Goal: Task Accomplishment & Management: Complete application form

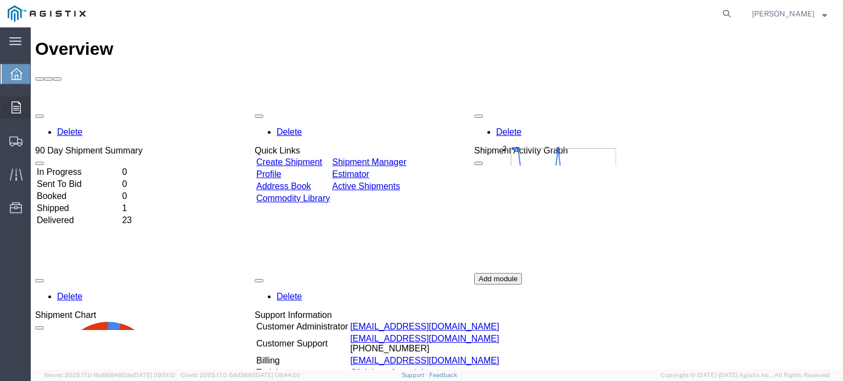
click at [38, 104] on span "Orders" at bounding box center [34, 108] width 8 height 22
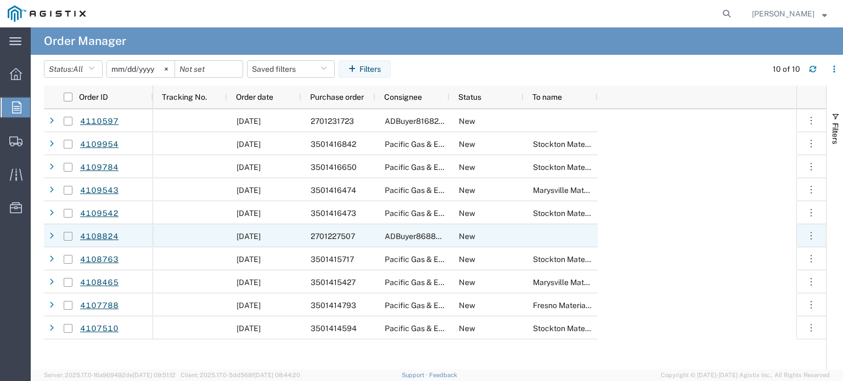
click at [68, 237] on input "Press Space to toggle row selection (unchecked)" at bounding box center [68, 236] width 9 height 9
checkbox input "true"
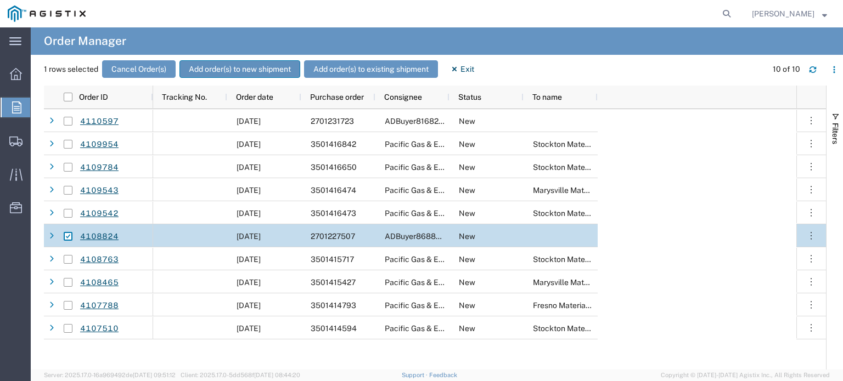
click at [214, 66] on button "Add order(s) to new shipment" at bounding box center [239, 69] width 121 height 18
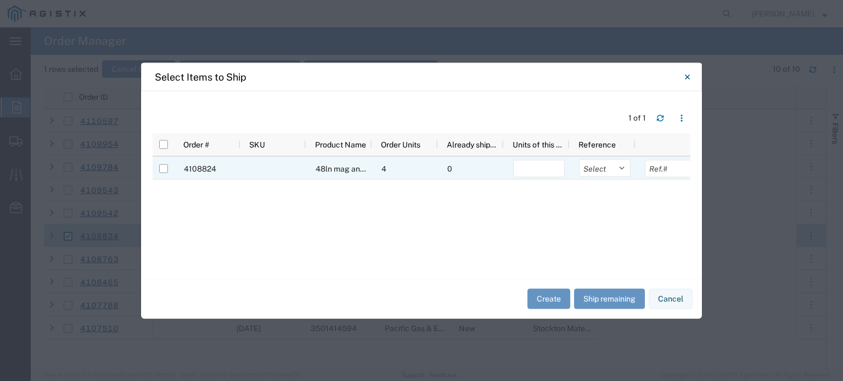
drag, startPoint x: 167, startPoint y: 169, endPoint x: 238, endPoint y: 168, distance: 70.2
click at [167, 168] on input "Press Space to toggle row selection (unchecked)" at bounding box center [163, 168] width 9 height 9
checkbox input "true"
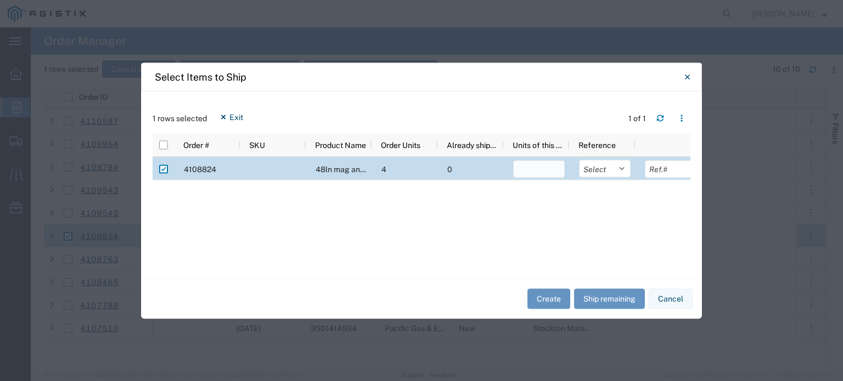
click at [534, 166] on input "number" at bounding box center [539, 169] width 52 height 18
type input "4"
click at [555, 297] on button "Create" at bounding box center [548, 299] width 43 height 20
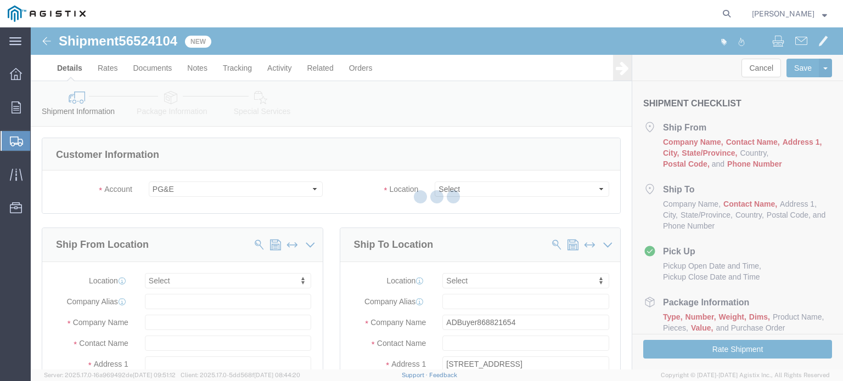
select select
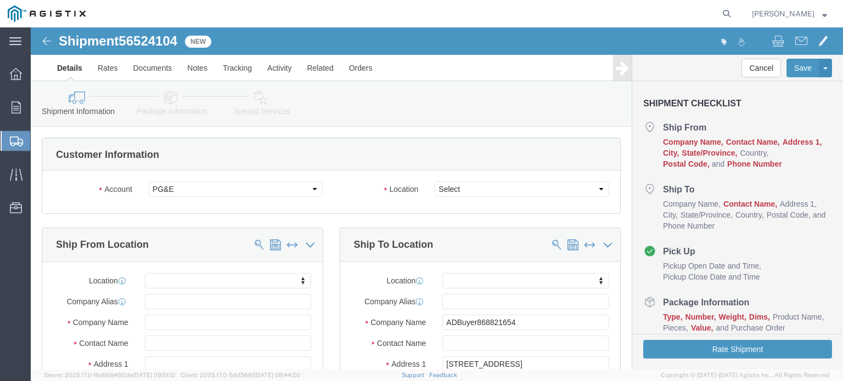
click div "Account Select Corrosion Service Co Limited PG&E Location Select All Others Fre…"
click select "Select All Others [GEOGRAPHIC_DATA] [GEOGRAPHIC_DATA] [GEOGRAPHIC_DATA] [GEOGRA…"
select select "23082"
click select "Select All Others [GEOGRAPHIC_DATA] [GEOGRAPHIC_DATA] [GEOGRAPHIC_DATA] [GEOGRA…"
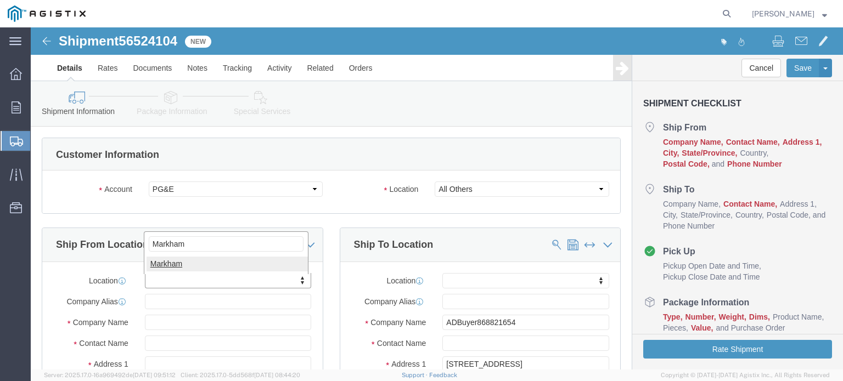
type input "Markham"
select select "51552"
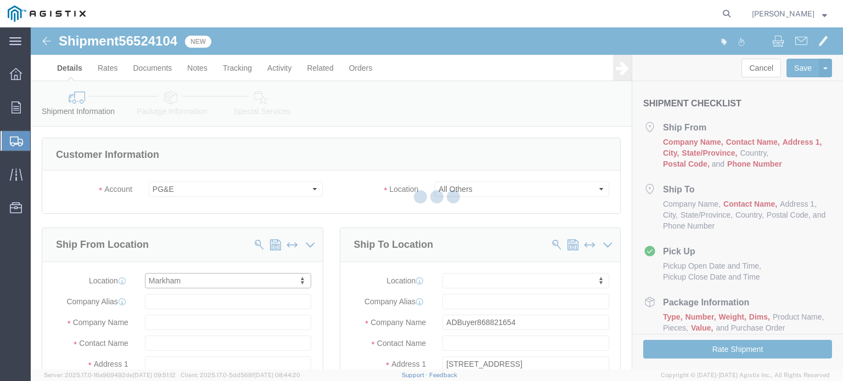
select select "ON"
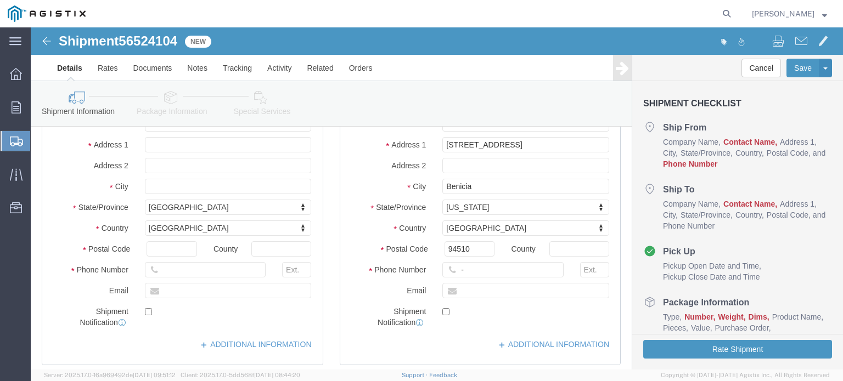
scroll to position [110, 0]
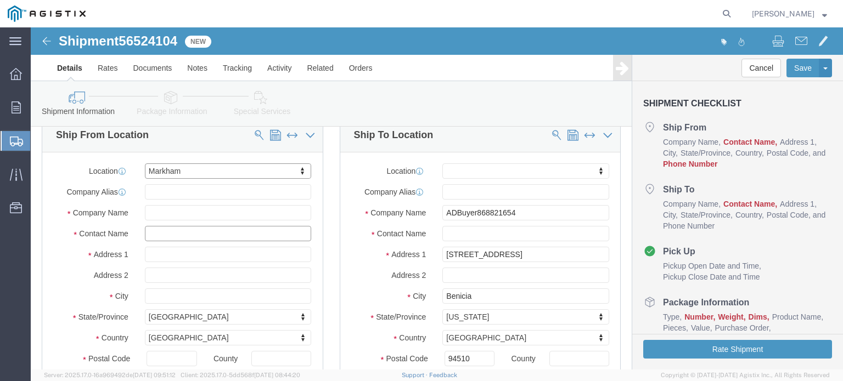
click input "text"
type input "[PERSON_NAME]"
type input "[STREET_ADDRESS]"
type input "Markham"
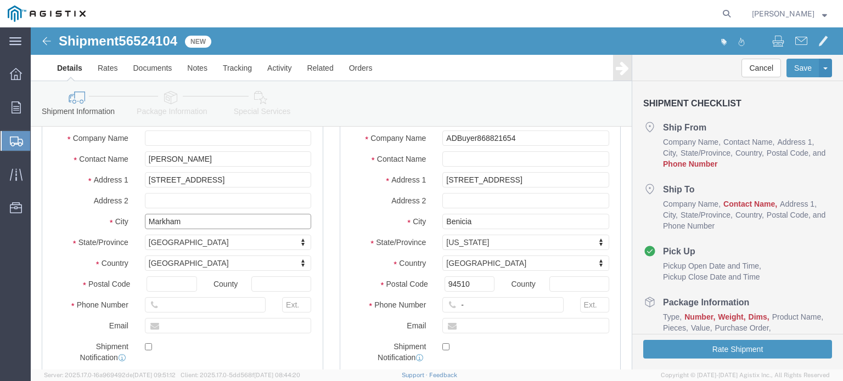
scroll to position [274, 0]
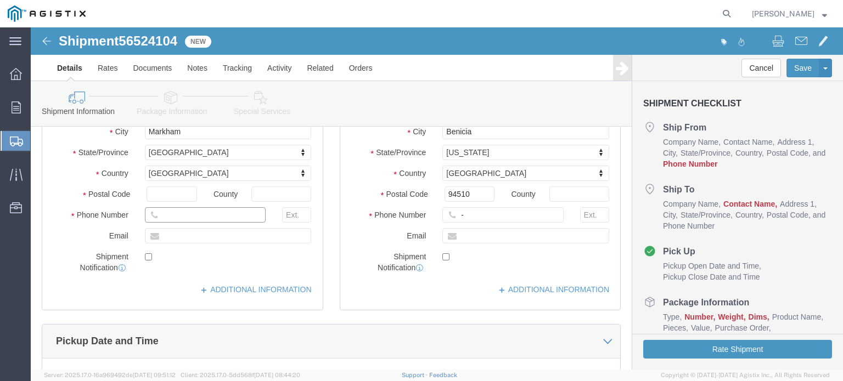
click input "text"
type input "[PHONE_NUMBER]"
type input "[EMAIL_ADDRESS][DOMAIN_NAME]"
checkbox input "true"
click link "ADDITIONAL INFORMATION"
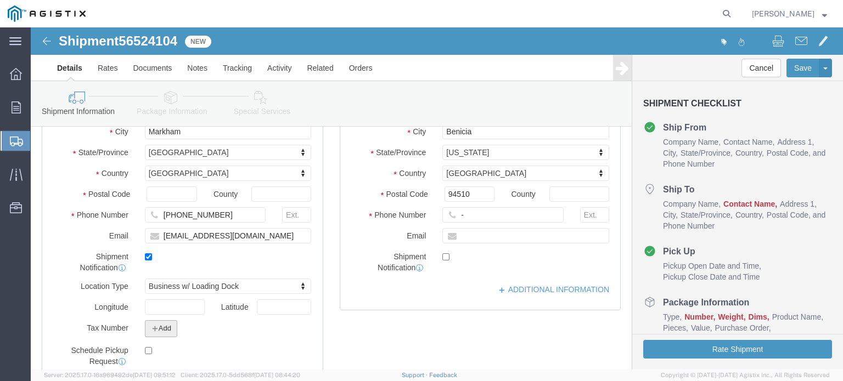
click button "Add"
click select "Select EIN EORI TIN VAT Other"
select select "EIN"
click select "Select EIN EORI TIN VAT Other"
drag, startPoint x: 189, startPoint y: 308, endPoint x: 189, endPoint y: 319, distance: 11.0
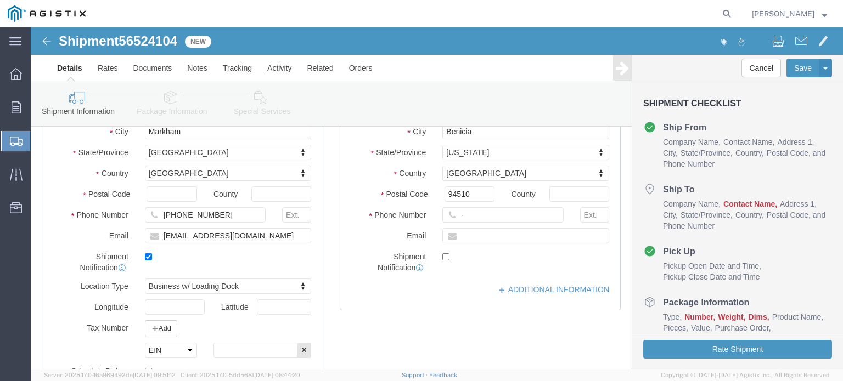
click div "Select EIN EORI TIN VAT Other Tax Number Add Select EIN EORI TIN VAT Other"
drag, startPoint x: 193, startPoint y: 323, endPoint x: 296, endPoint y: 310, distance: 103.5
click input "text"
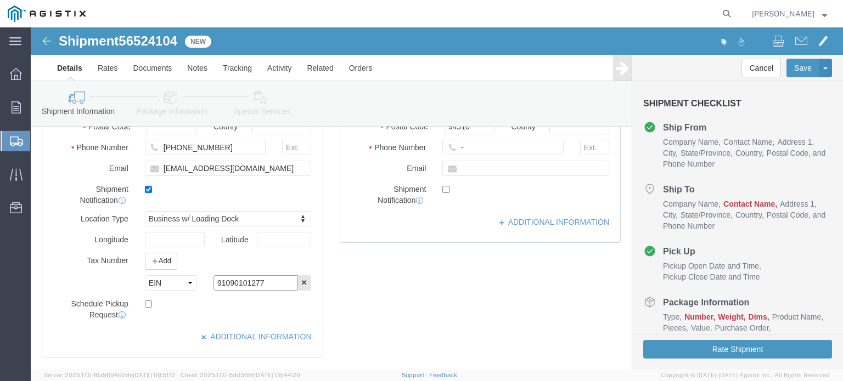
scroll to position [384, 0]
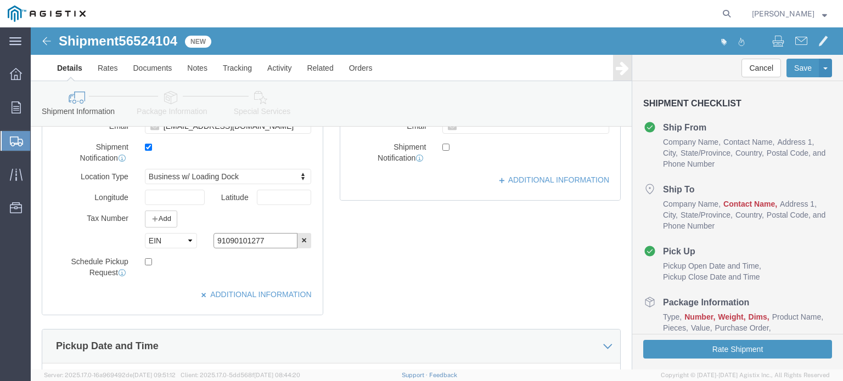
type input "91090101277"
drag, startPoint x: 115, startPoint y: 232, endPoint x: 140, endPoint y: 255, distance: 34.6
click input "checkbox"
checkbox input "true"
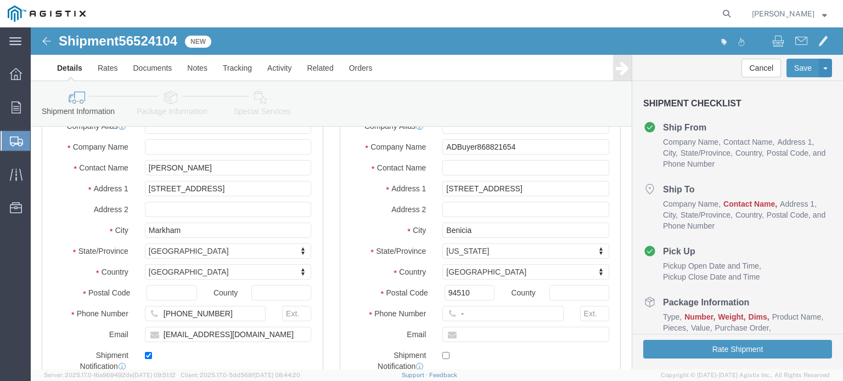
scroll to position [110, 0]
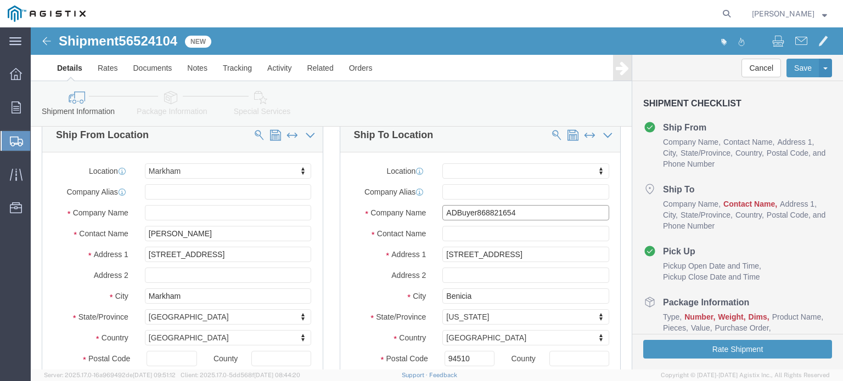
click input "ADBuyer868821654"
drag, startPoint x: 494, startPoint y: 185, endPoint x: 308, endPoint y: 175, distance: 185.8
click div "Location My Profile Location (OBSOLETE) [PERSON_NAME] SC - GC TRAILER (OBSOLETE…"
type input "Pacific Gas & Electric"
type input "[PERSON_NAME]"
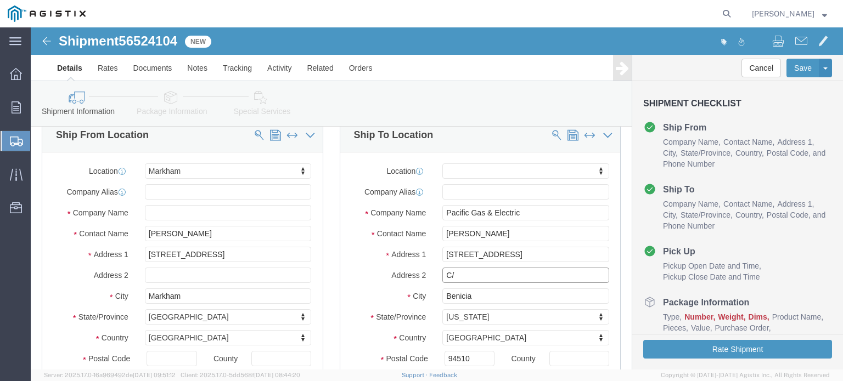
click input "C/"
type input "C/O Underground Construction"
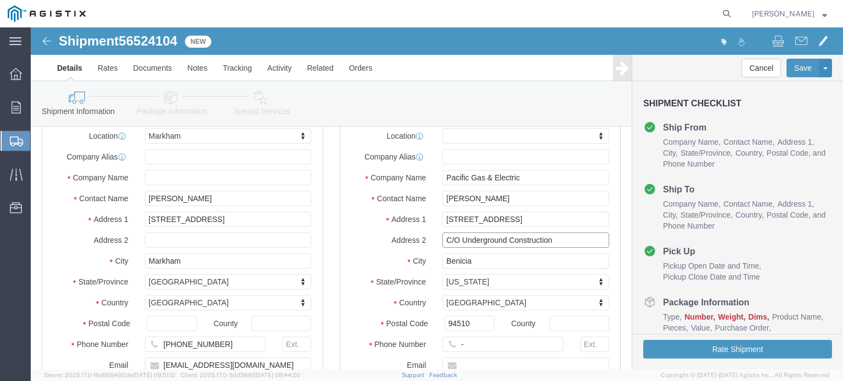
scroll to position [165, 0]
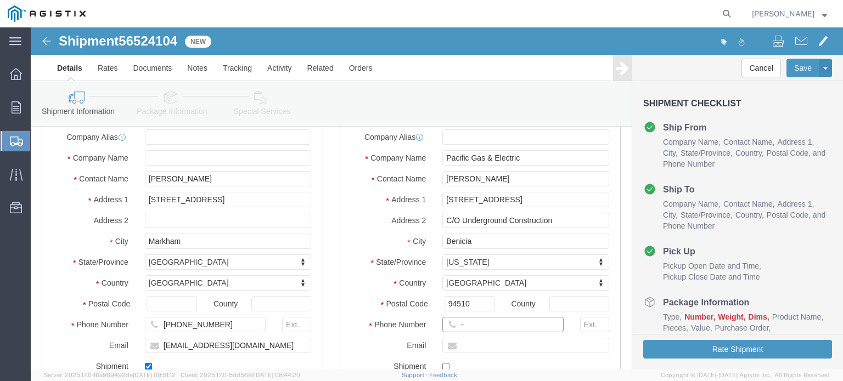
click input "-"
type input "[PHONE_NUMBER]"
type input "[PERSON_NAME][EMAIL_ADDRESS][PERSON_NAME][DOMAIN_NAME]"
checkbox input "true"
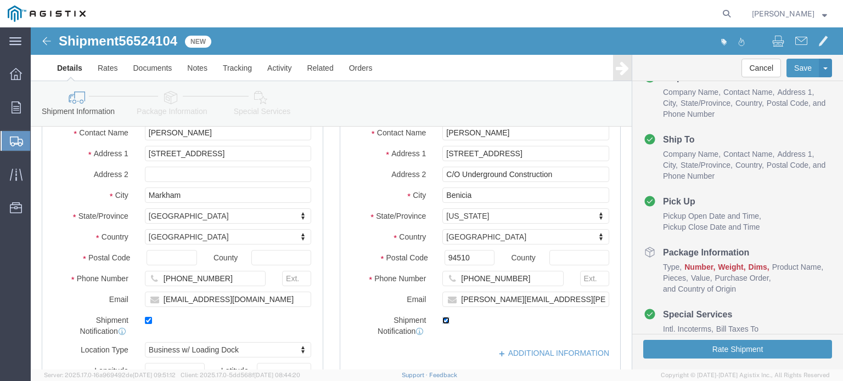
scroll to position [274, 0]
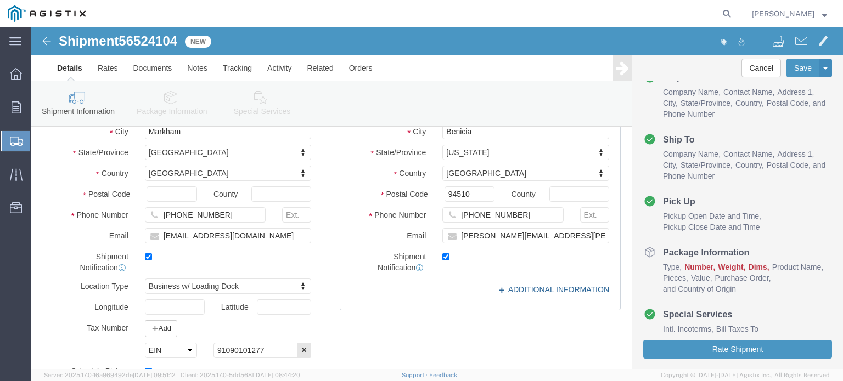
click link "ADDITIONAL INFORMATION"
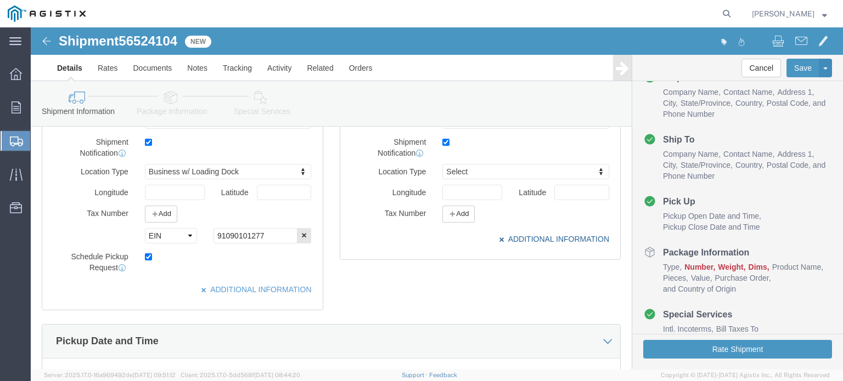
scroll to position [329, 0]
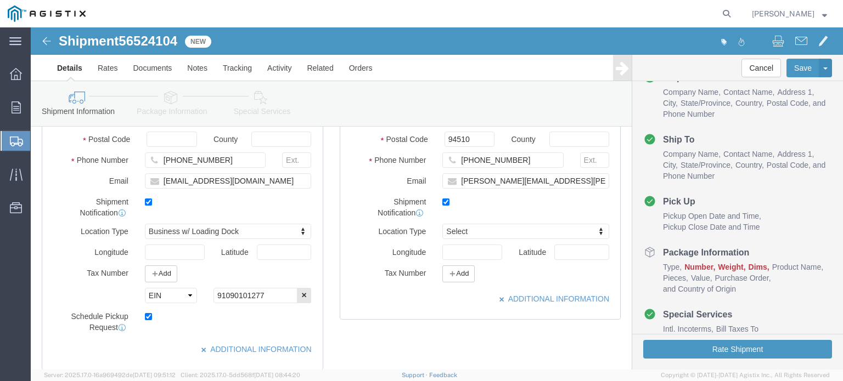
drag, startPoint x: 436, startPoint y: 196, endPoint x: 435, endPoint y: 209, distance: 13.2
click button "Add"
click select "Select EIN EORI TIN VAT Other"
select select "EIN"
click select "Select EIN EORI TIN VAT Other"
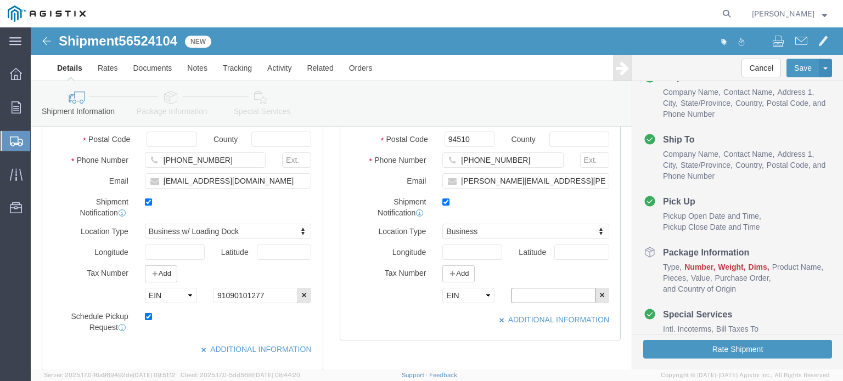
click input "text"
paste input "94074264000"
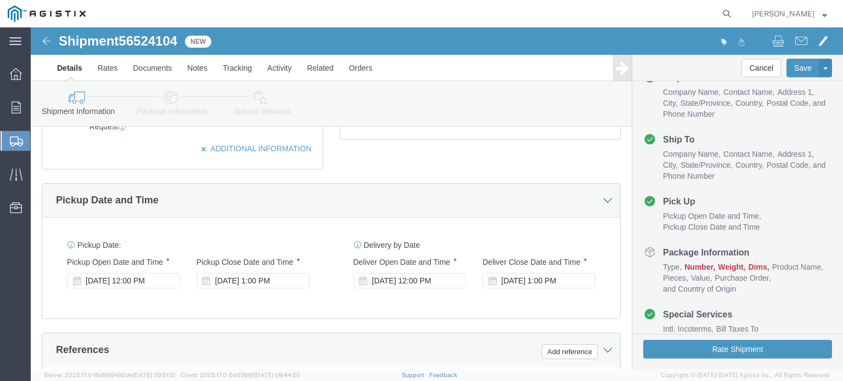
scroll to position [549, 0]
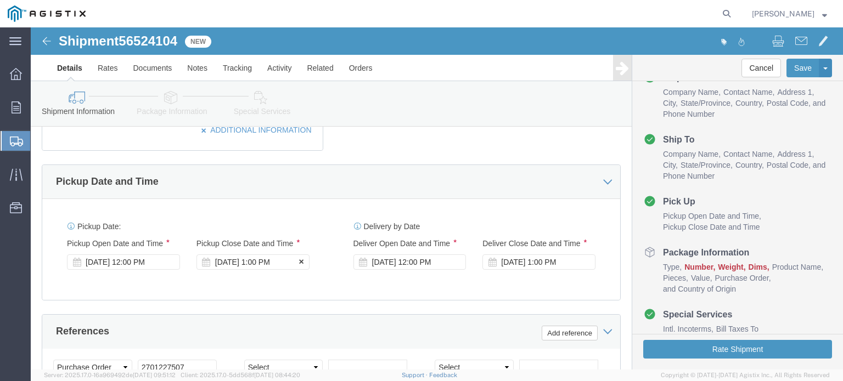
type input "94074264000"
click div "[DATE] 1:00 PM"
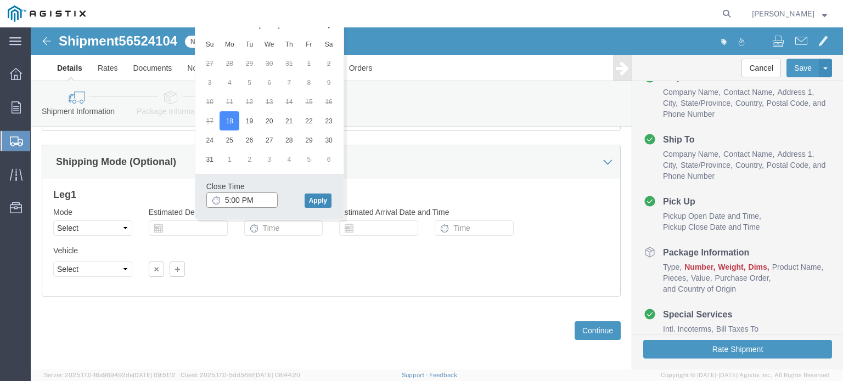
type input "5:00 PM"
click button "Apply"
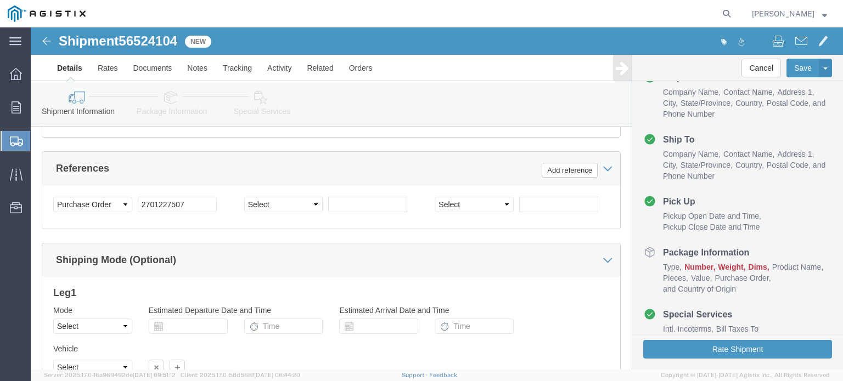
scroll to position [645, 0]
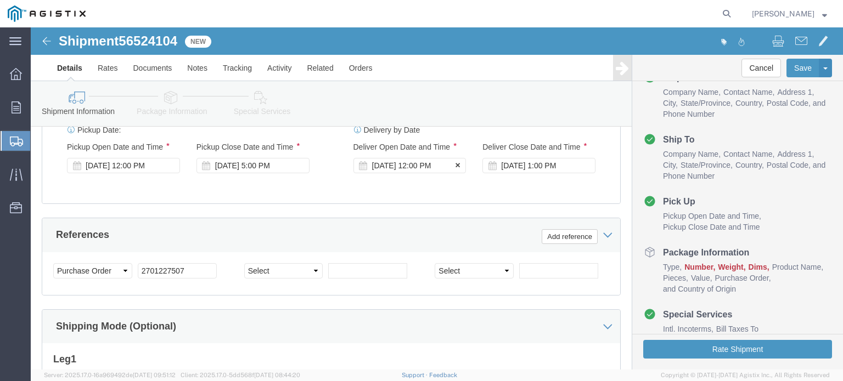
click div "[DATE] 12:00 PM"
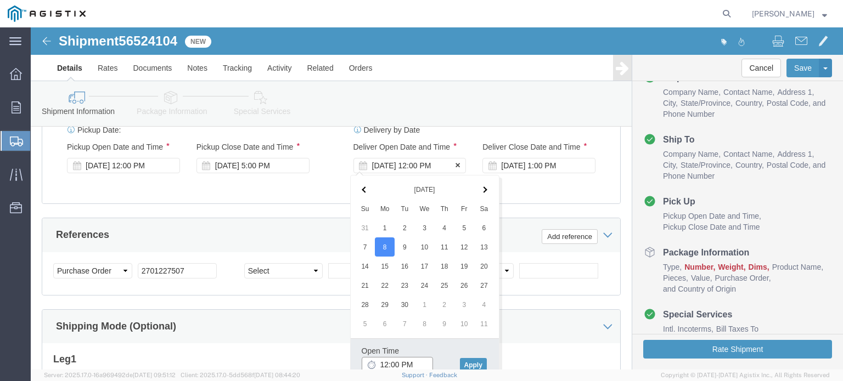
scroll to position [646, 0]
click span
click input "12:00 PM"
type input "9:00 AM"
click button "Apply"
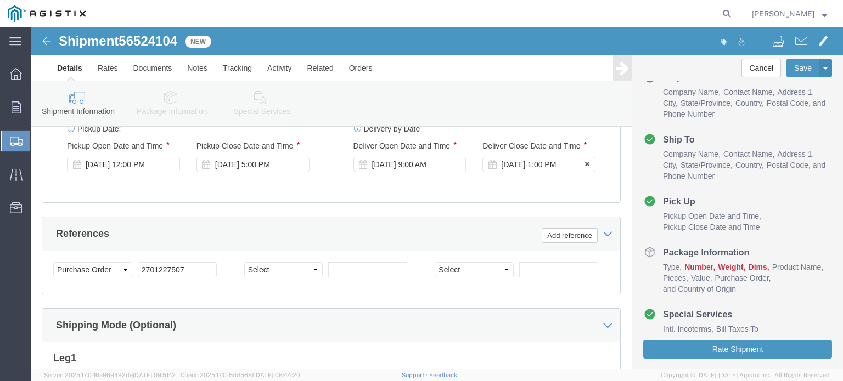
click div "[DATE] 1:00 PM"
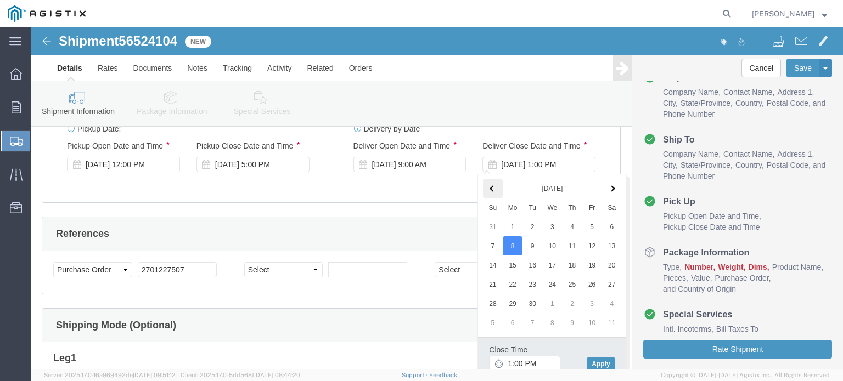
click th
drag, startPoint x: 481, startPoint y: 335, endPoint x: 542, endPoint y: 322, distance: 62.2
click input "1:00 PM"
type input "5:00 PM"
click button "Apply"
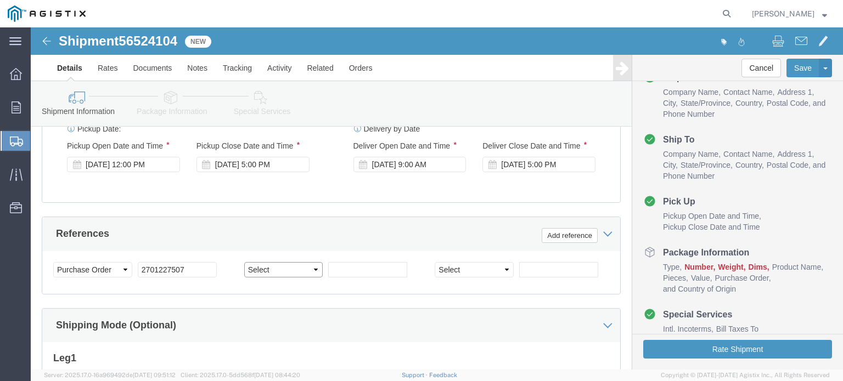
click select "Select Account Type Activity ID Airline Appointment Number ASN Batch Request # …"
select select "PURCHORD"
click select "Select Account Type Activity ID Airline Appointment Number ASN Batch Request # …"
type input "2701226985"
select select "PCKSLIP"
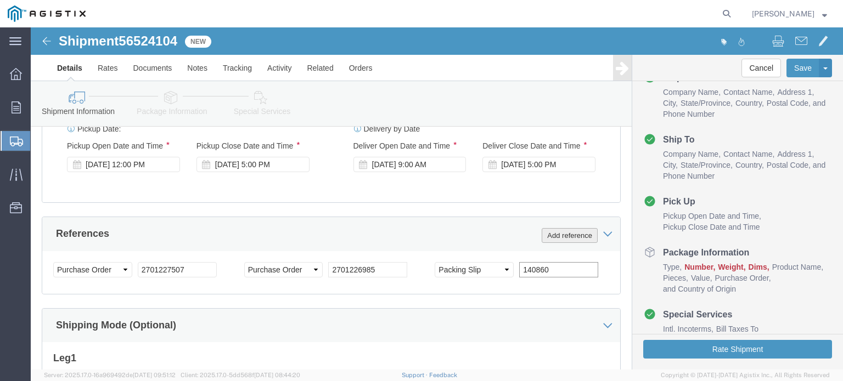
type input "140860"
click button "Add reference"
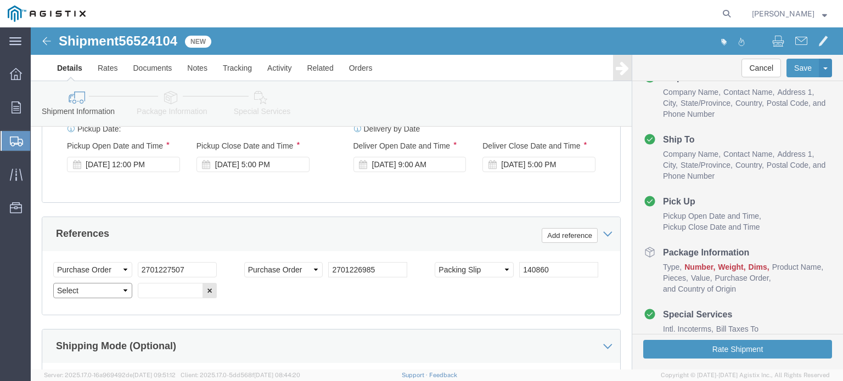
select select "PCKSLIP"
type input "140835"
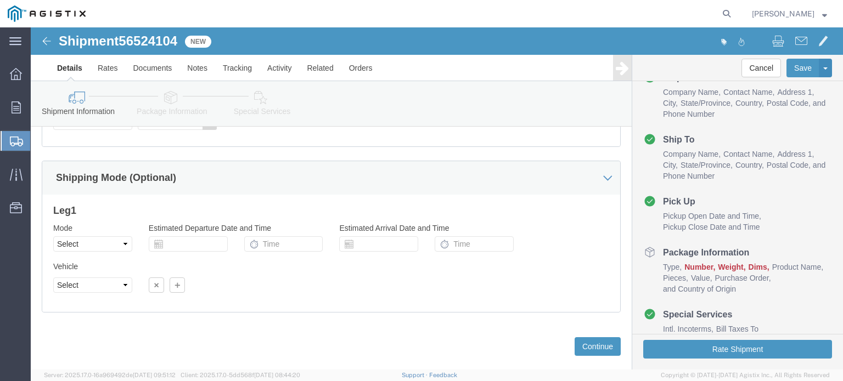
scroll to position [834, 0]
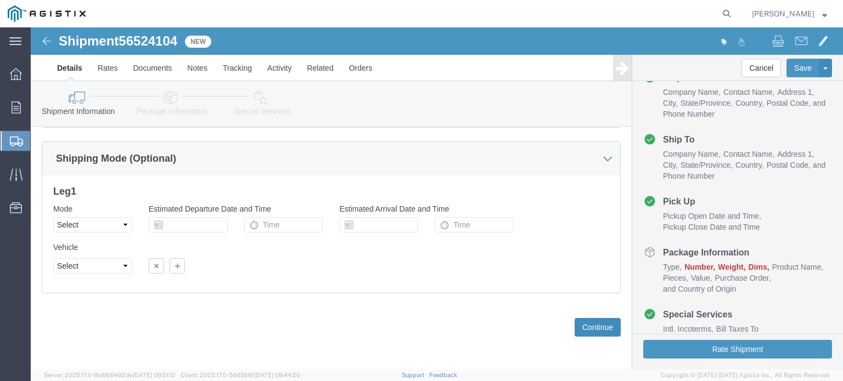
click button "Continue"
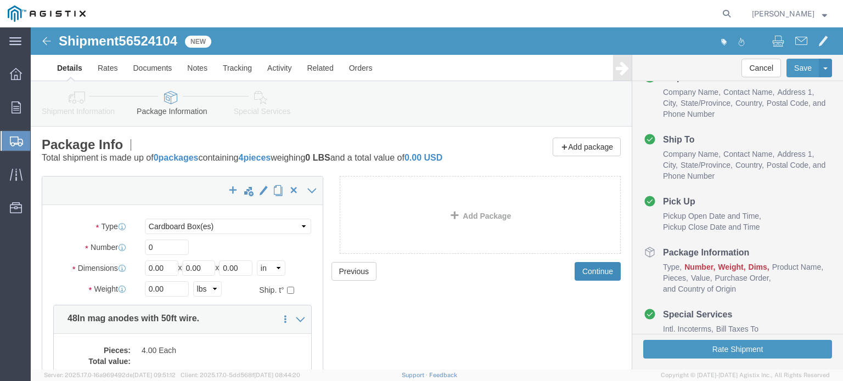
scroll to position [55, 0]
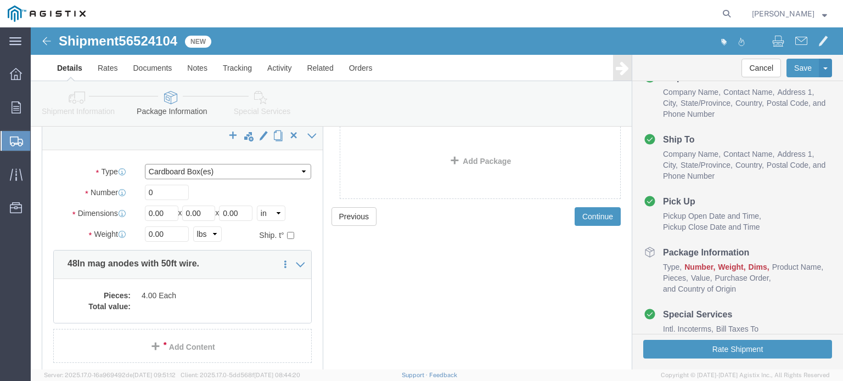
click select "Select Bulk Bundle(s) Cardboard Box(es) Carton(s) Crate(s) Drum(s) (Fiberboard)…"
select select "PSNS"
click select "Select Bulk Bundle(s) Cardboard Box(es) Carton(s) Crate(s) Drum(s) (Fiberboard)…"
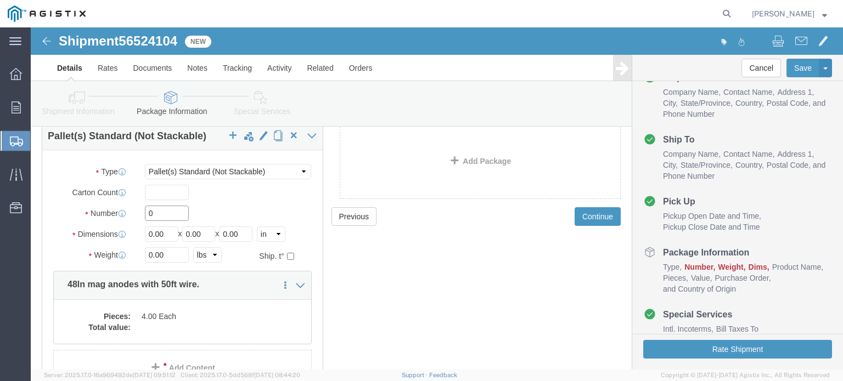
click input "0"
drag, startPoint x: 125, startPoint y: 185, endPoint x: 91, endPoint y: 187, distance: 34.1
click div "Number 0"
type input "4"
type input "45"
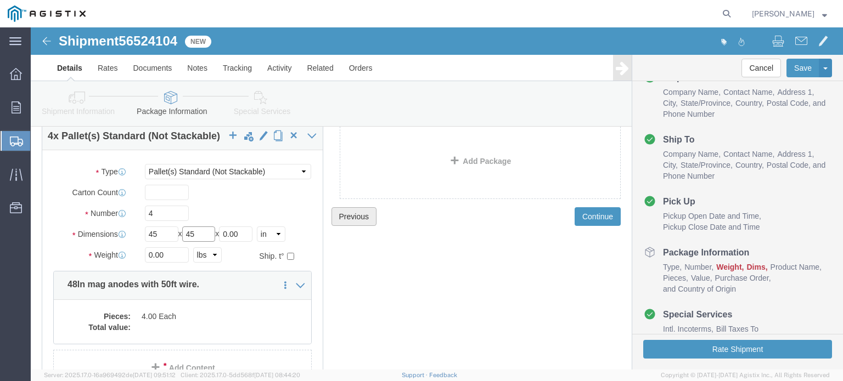
type input "45"
type input "4"
type input "16"
type input "417"
click p "48ln mag anodes with 50ft wire."
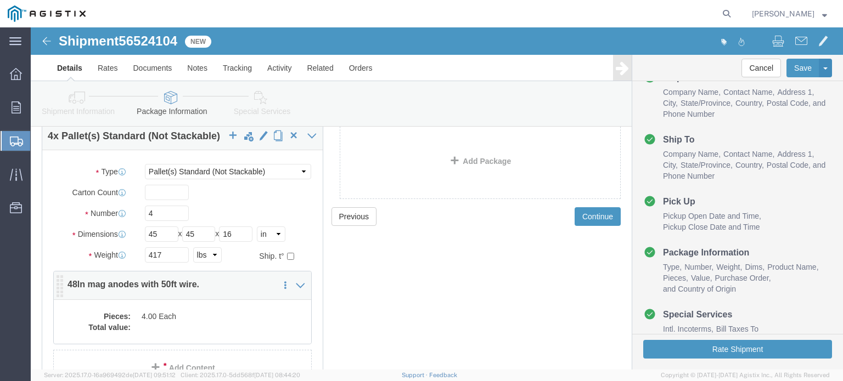
click dd
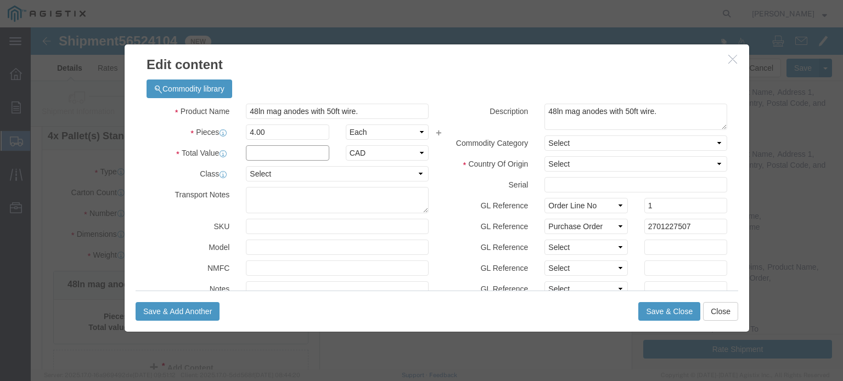
click input "text"
type input "901.72"
select select "USD"
click select "Select 50 55 60 65 70 85 92.5 100 125 175 250 300 400"
select select "70"
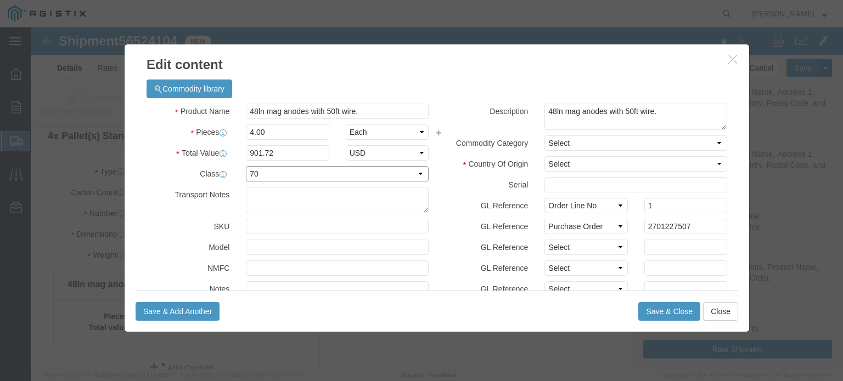
click select "Select 50 55 60 65 70 85 92.5 100 125 175 250 300 400"
click input "text"
type input "MAQ00482"
click select "Select [GEOGRAPHIC_DATA] [GEOGRAPHIC_DATA] [GEOGRAPHIC_DATA] [GEOGRAPHIC_DATA] …"
select select "CA"
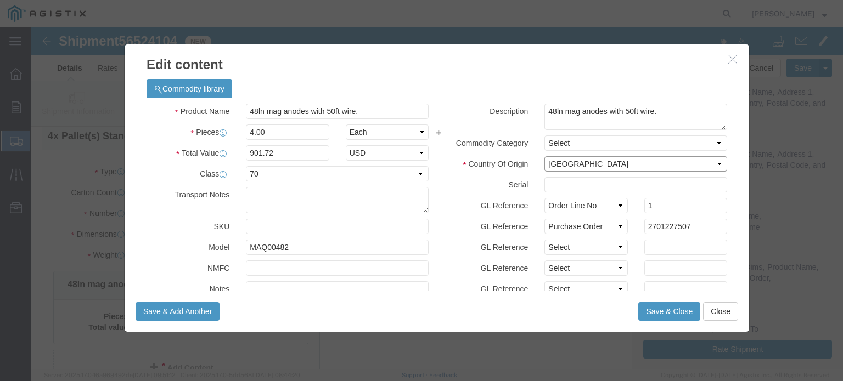
click select "Select [GEOGRAPHIC_DATA] [GEOGRAPHIC_DATA] [GEOGRAPHIC_DATA] [GEOGRAPHIC_DATA] …"
click select "Select Account Type Activity ID Airline Appointment Number ASN Batch Number Bil…"
select select "PCKSLIP"
click select "Select Account Type Activity ID Airline Appointment Number ASN Batch Number Bil…"
type input "140860"
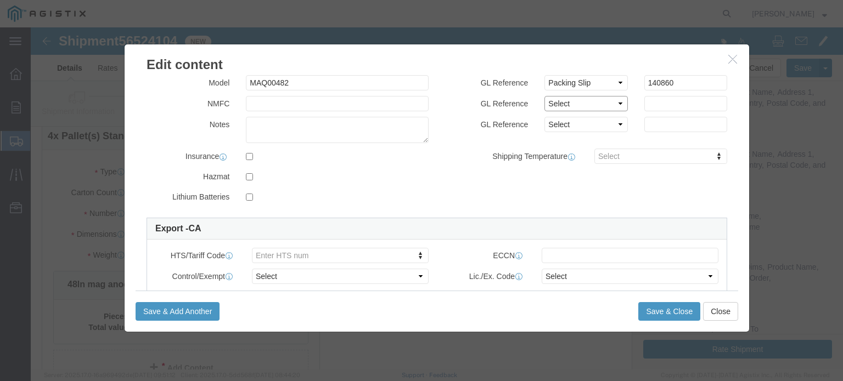
scroll to position [274, 0]
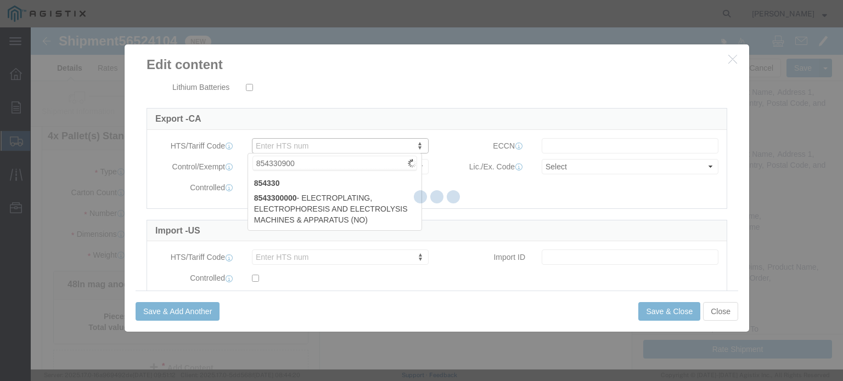
type input "8543309000"
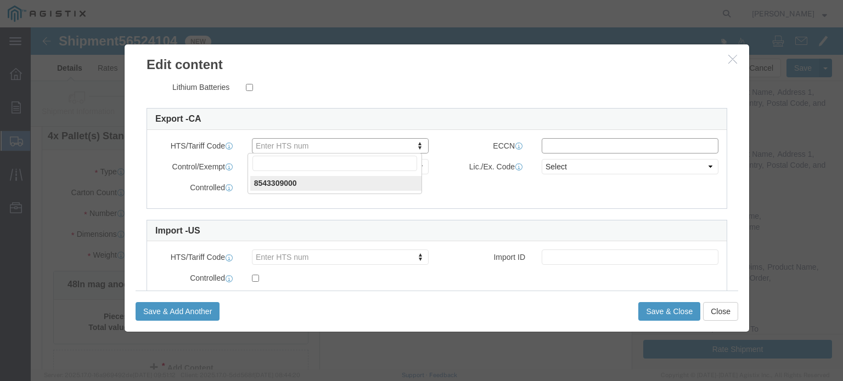
type input "8543309000"
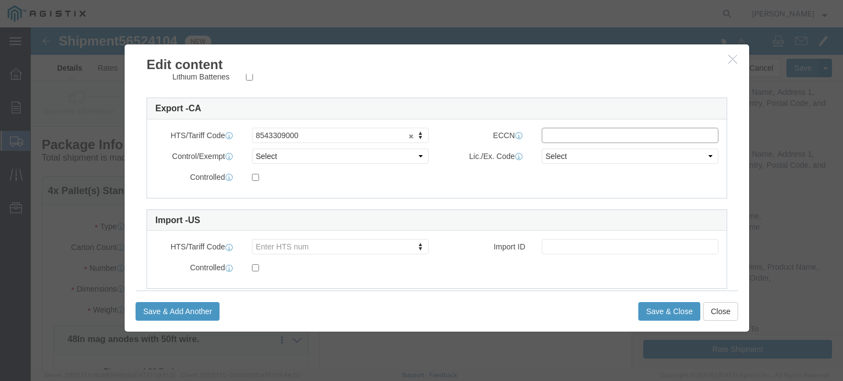
scroll to position [307, 0]
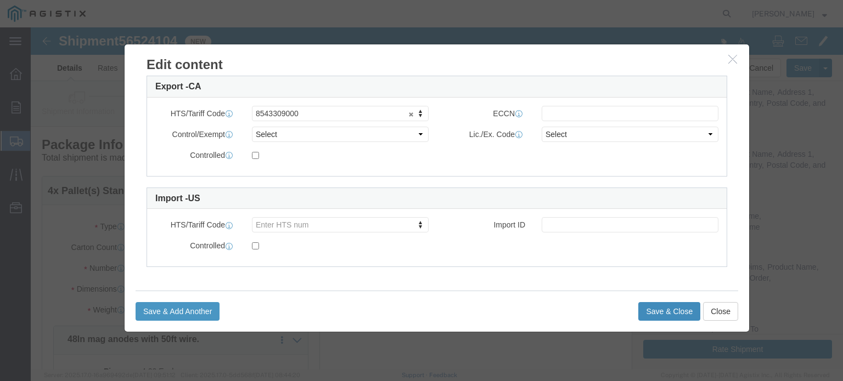
click button "Save & Close"
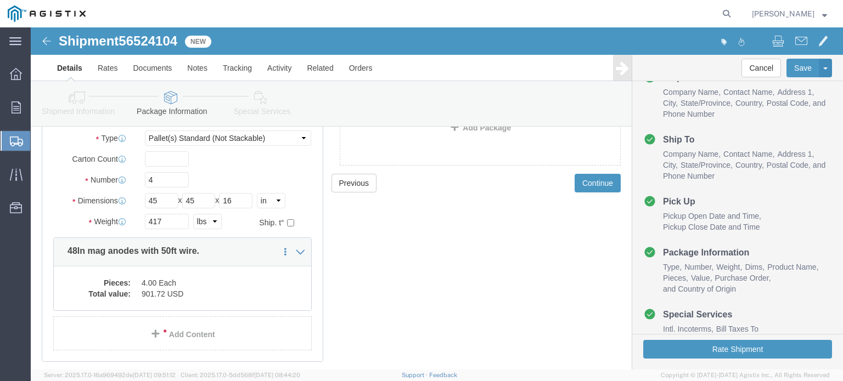
scroll to position [110, 0]
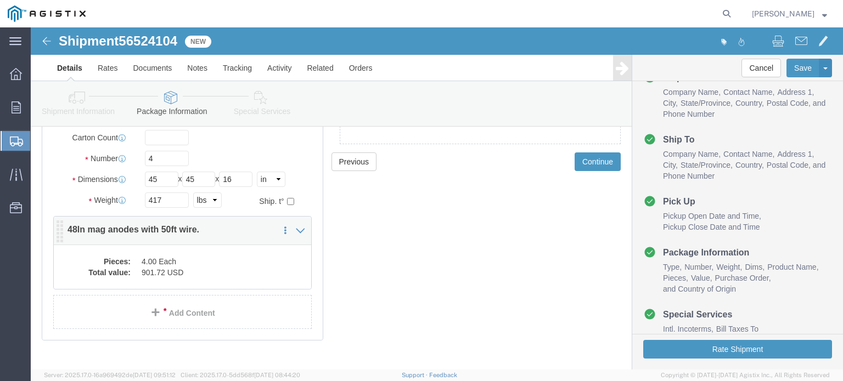
click div "Pieces: 4.00 Each Total value: 901.72 USD"
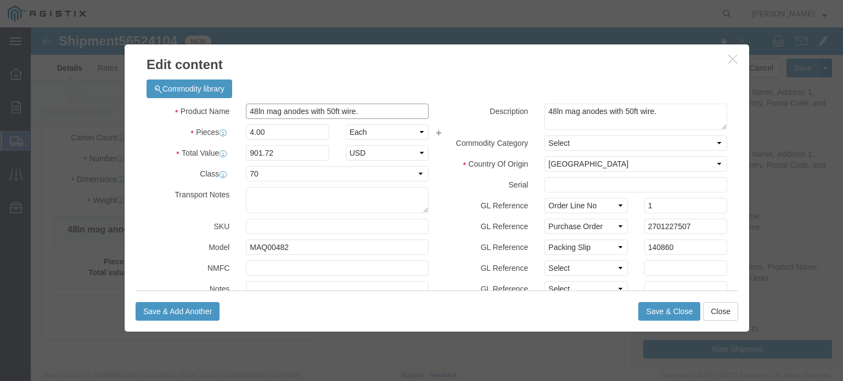
click input "48ln mag anodes with 50ft wire."
type input "48lb mag anodes with 50ft wire."
click textarea "48ln mag anodes with 50ft wire."
type textarea "48lb mag anodes with 50ft wire."
click button "Save & Close"
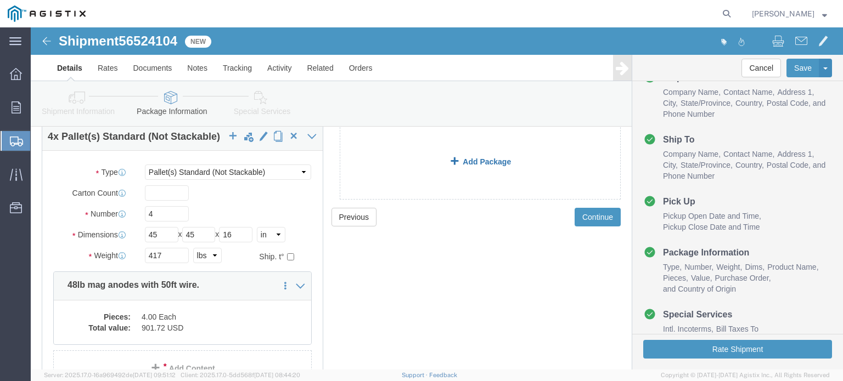
scroll to position [0, 0]
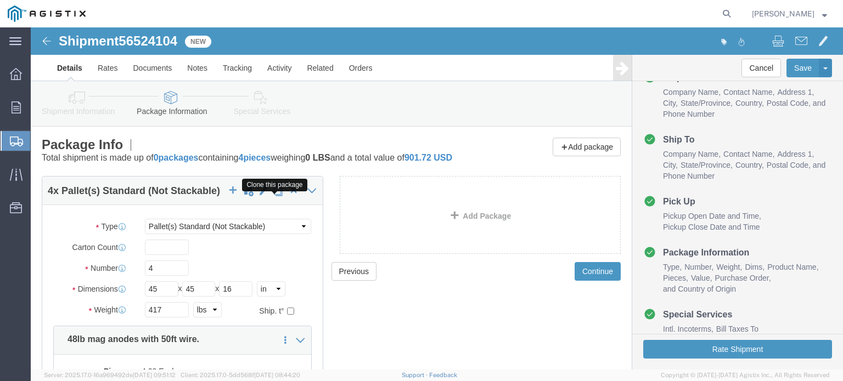
click span "button"
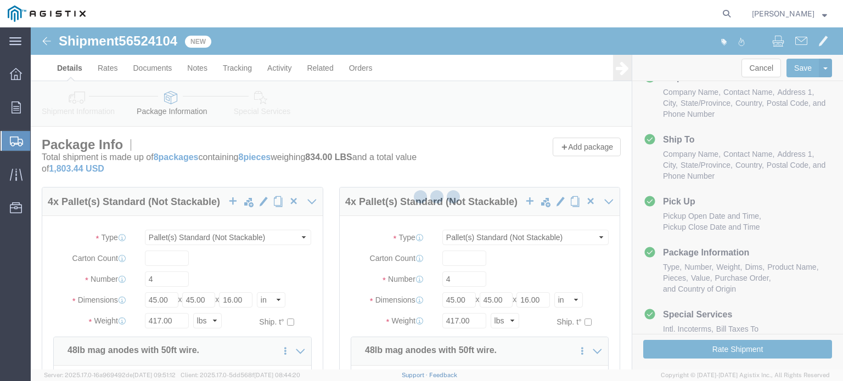
select select "PSNS"
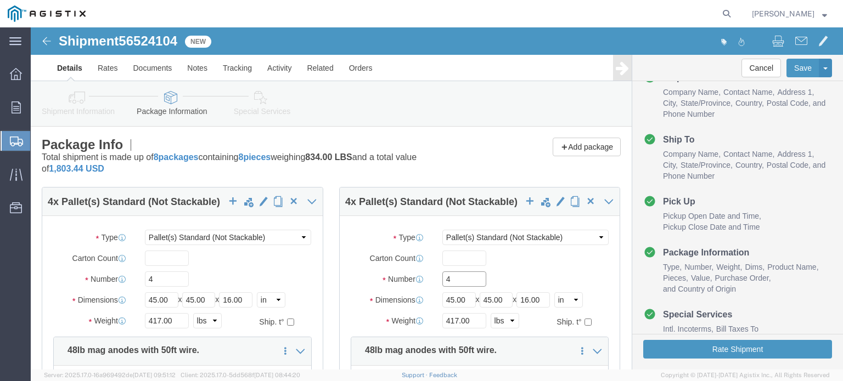
drag, startPoint x: 402, startPoint y: 251, endPoint x: 392, endPoint y: 251, distance: 9.9
click div "Number 4"
type input "8"
type input "1"
click input "4"
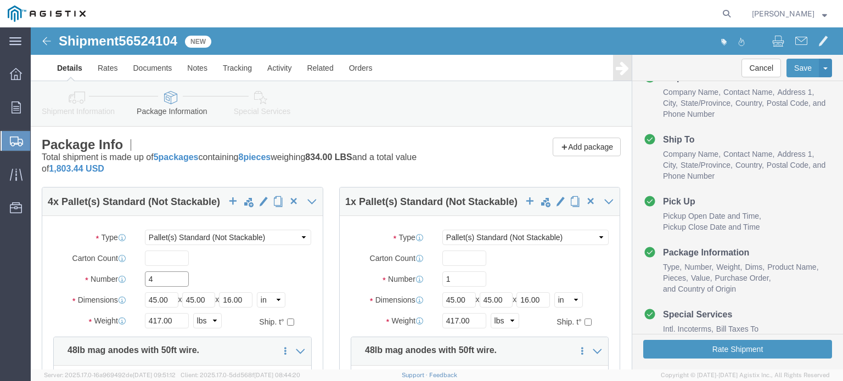
drag, startPoint x: 139, startPoint y: 250, endPoint x: 86, endPoint y: 251, distance: 52.7
click div "Number 4"
type input "1"
click p "48lb mag anodes with 50ft wire."
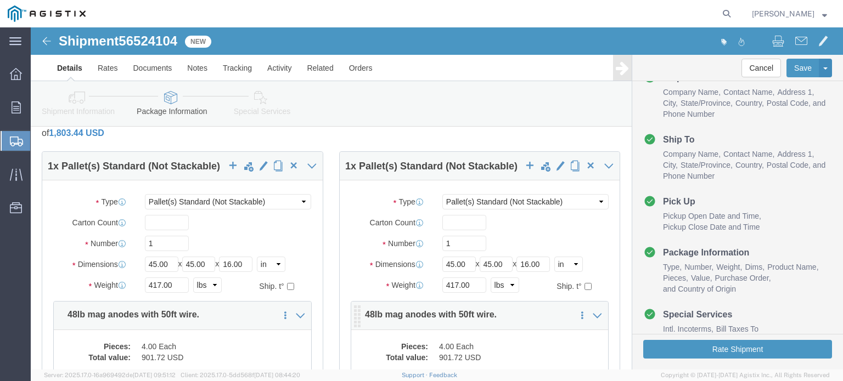
scroll to position [55, 0]
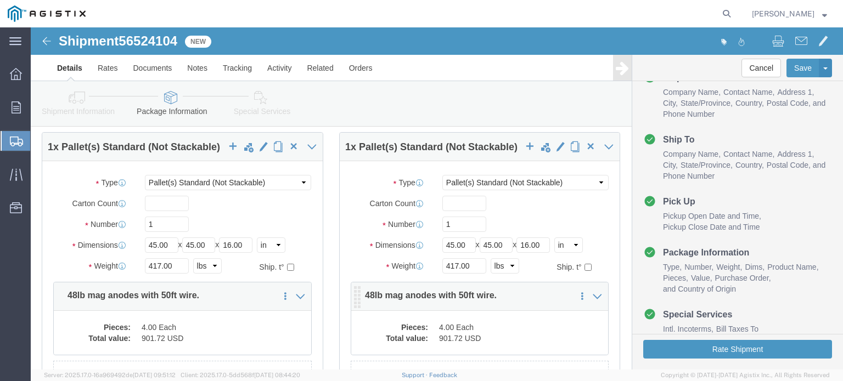
click dd "4.00 Each"
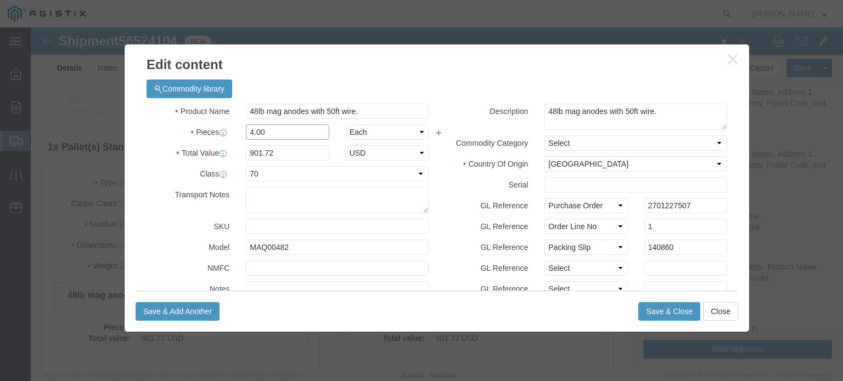
click input "4.00"
drag, startPoint x: 230, startPoint y: 103, endPoint x: 201, endPoint y: 101, distance: 29.2
click div "4.00"
type input "8"
type input "1803.44"
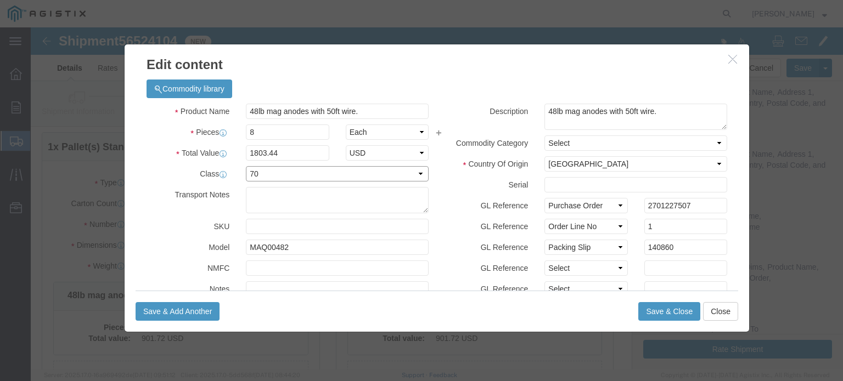
drag, startPoint x: 241, startPoint y: 148, endPoint x: 239, endPoint y: 154, distance: 5.7
click select "Select 50 55 60 65 70 85 92.5 100 125 175 250 300 400"
select select "60"
click select "Select 50 55 60 65 70 85 92.5 100 125 175 250 300 400"
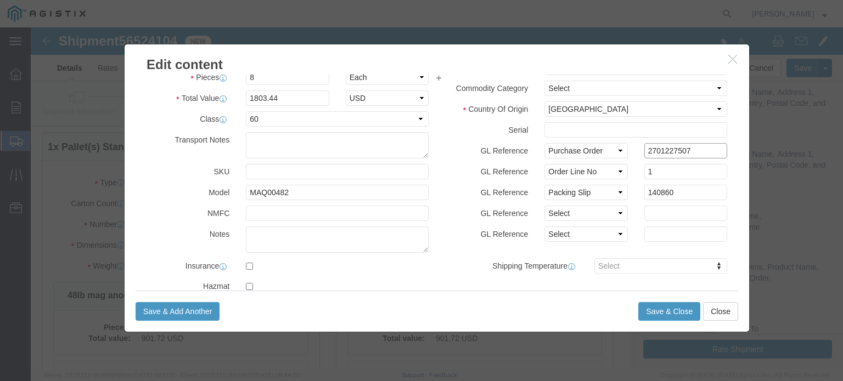
drag, startPoint x: 656, startPoint y: 122, endPoint x: 544, endPoint y: 124, distance: 111.4
click div "GL Reference Select Account Type Activity ID Airline Appointment Number ASN Bat…"
type input "2701226985"
type input "140835"
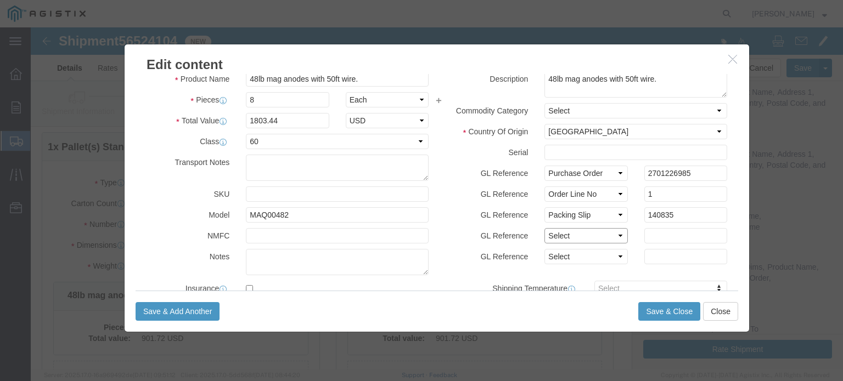
scroll to position [0, 0]
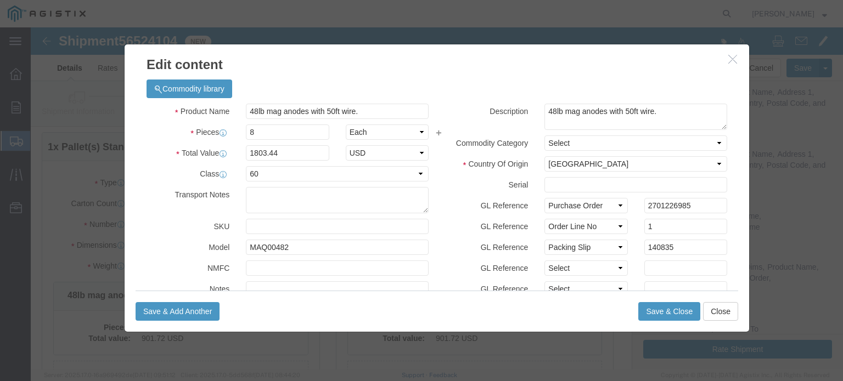
click div "Save & Add Another Save & Close Close"
click button "Save & Close"
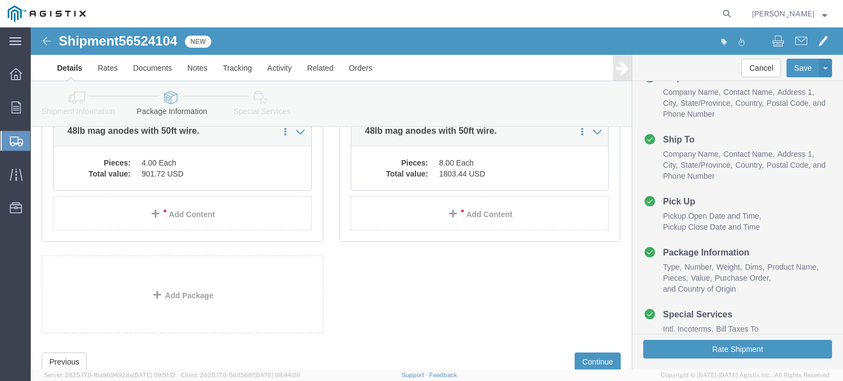
scroll to position [255, 0]
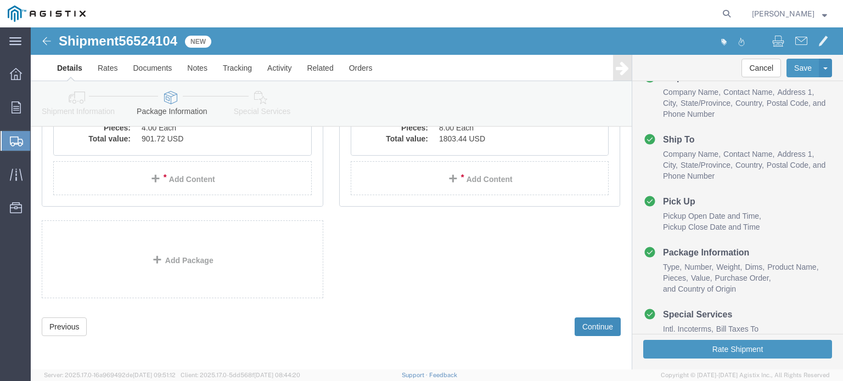
click button "Continue"
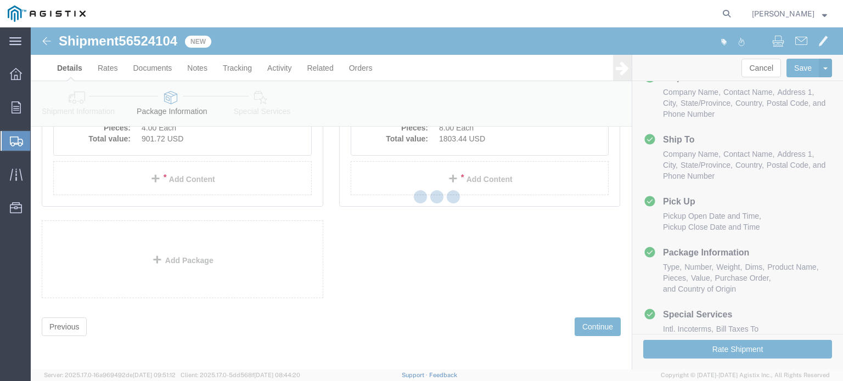
select select
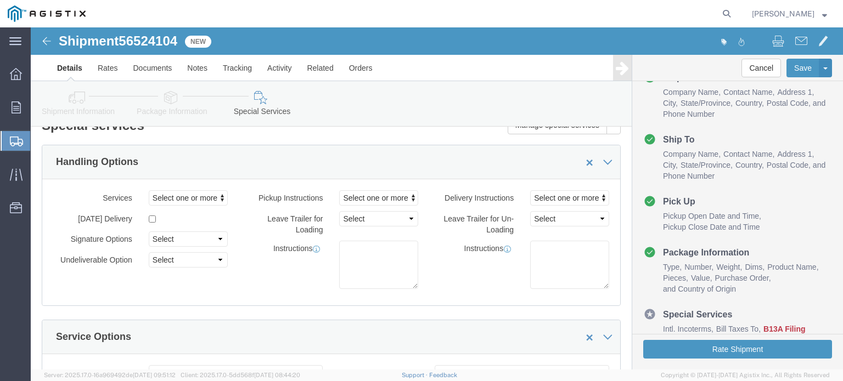
scroll to position [0, 0]
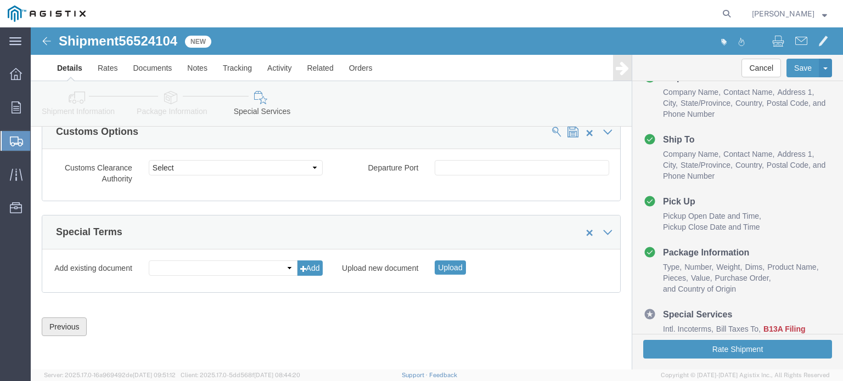
click div "Previous Continue"
click button "Previous"
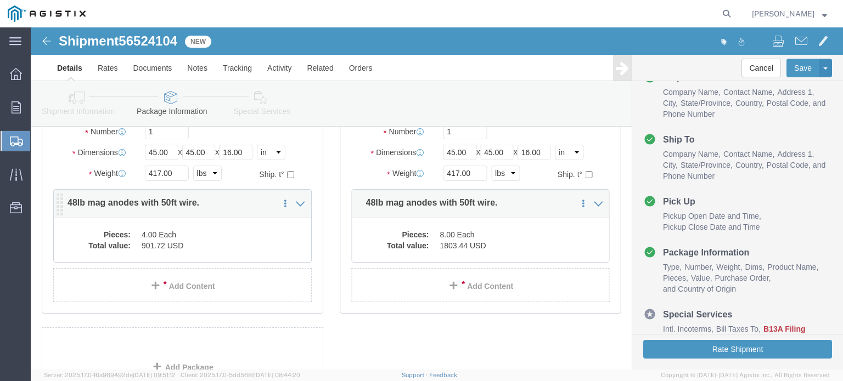
scroll to position [145, 0]
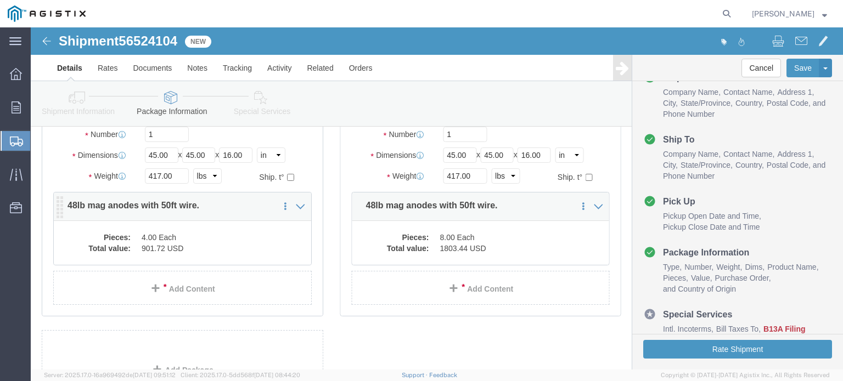
click div "Pieces: 4.00 Each Total value: 901.72 USD"
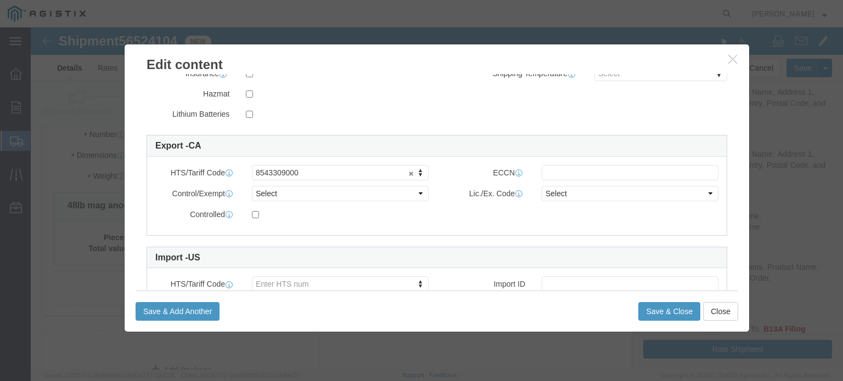
scroll to position [274, 0]
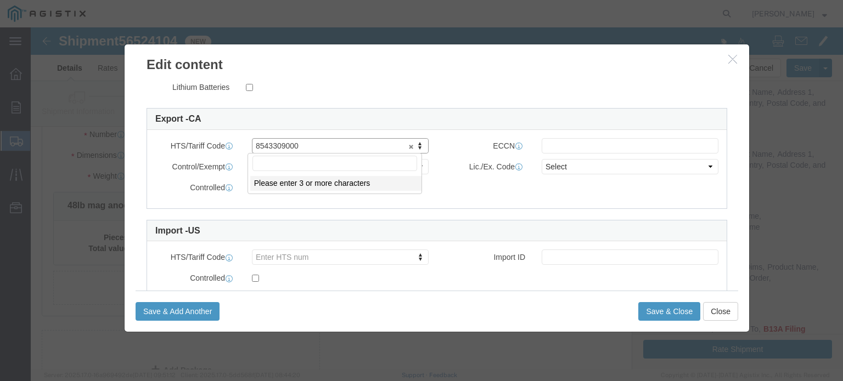
drag, startPoint x: 256, startPoint y: 113, endPoint x: 279, endPoint y: 117, distance: 23.6
drag, startPoint x: 258, startPoint y: 119, endPoint x: 266, endPoint y: 120, distance: 7.7
drag, startPoint x: 262, startPoint y: 110, endPoint x: 260, endPoint y: 116, distance: 5.9
drag, startPoint x: 255, startPoint y: 116, endPoint x: 268, endPoint y: 116, distance: 13.2
type input "8543309080"
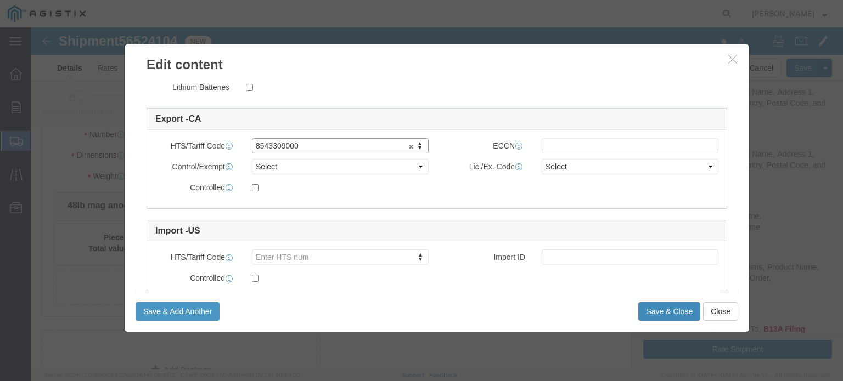
click button "Save & Close"
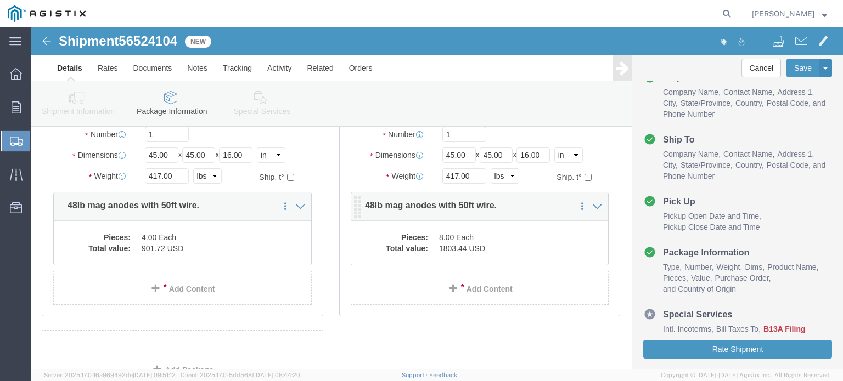
click dd "1803.44 USD"
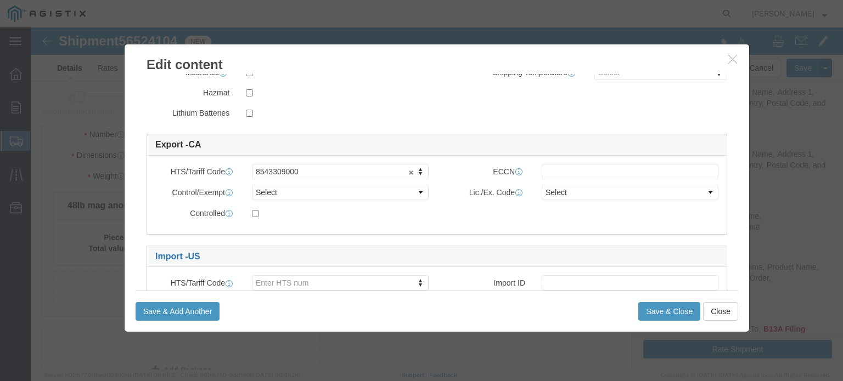
scroll to position [252, 0]
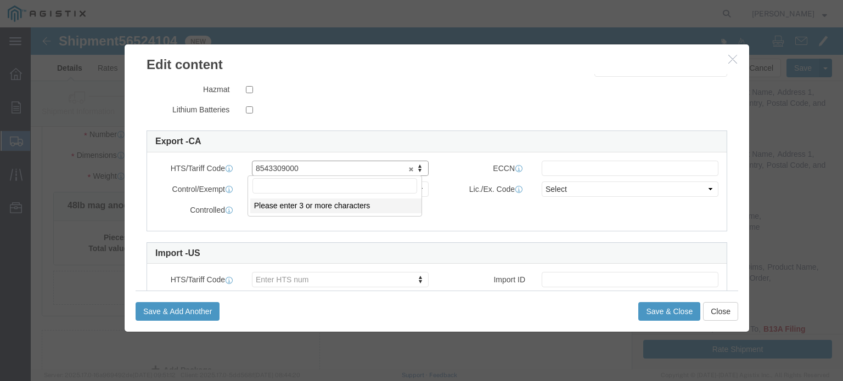
type input "4"
type input "8543309080"
click button "Save & Close"
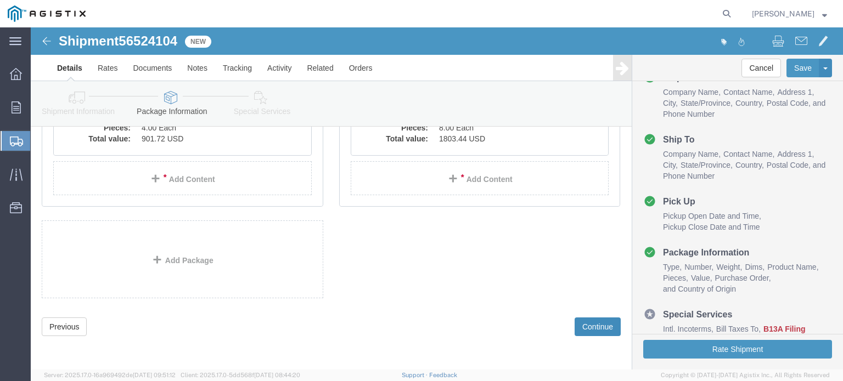
click button "Continue"
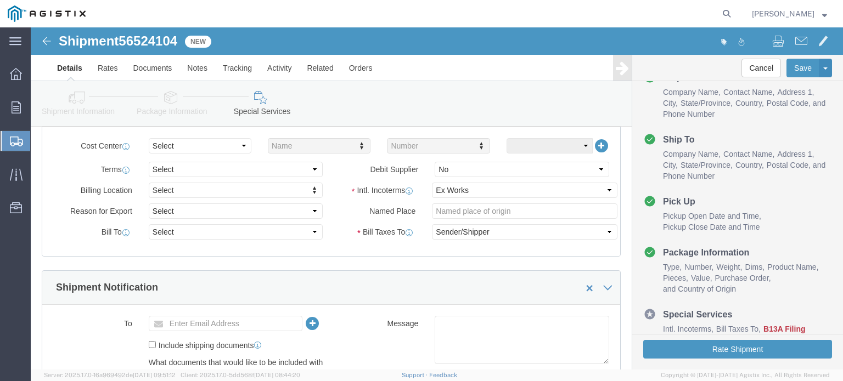
scroll to position [306, 0]
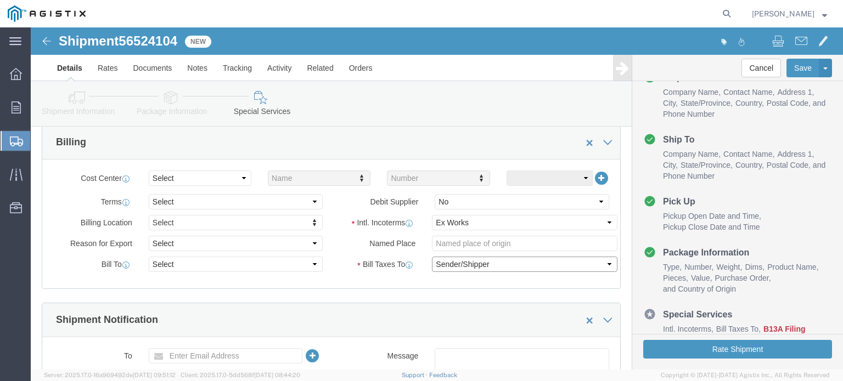
click select "Select Recipient Account Sender/Shipper Third Party Account"
select select "RCPN"
click select "Select Recipient Account Sender/Shipper Third Party Account"
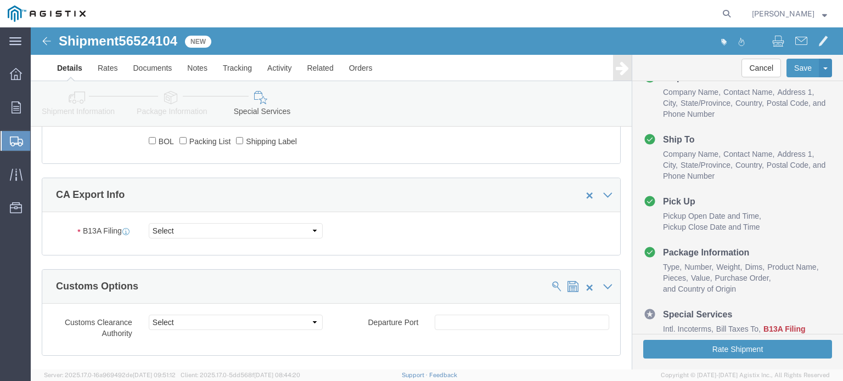
scroll to position [690, 0]
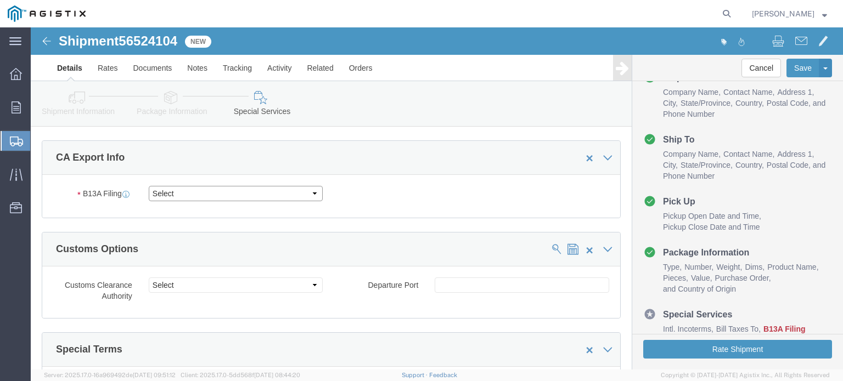
drag, startPoint x: 217, startPoint y: 168, endPoint x: 211, endPoint y: 169, distance: 6.1
click select "Select Filed Electronically Manually Attached Not Required Summary Reporting"
select select "NOT_REQUIRED"
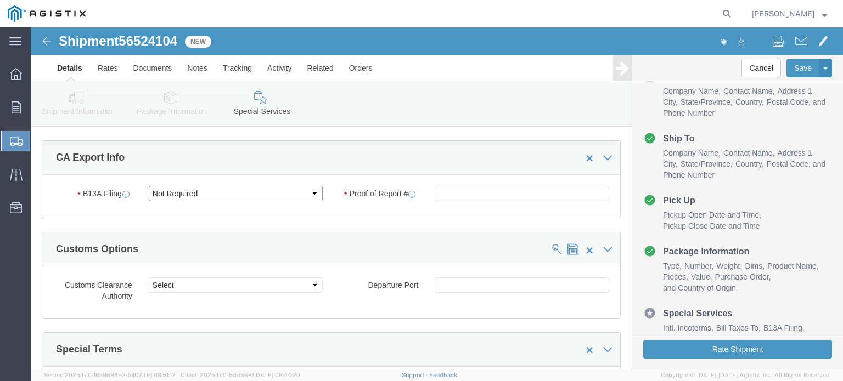
click select "Select Filed Electronically Manually Attached Not Required Summary Reporting"
click div "Exemption Code Select 01 02 03 04 05 06 07 08 10 11 12 13 14 15 16"
click select "Select 01 02 03 04 05 06 07 08 10 11 12 13 14 15 16"
select select "01"
click select "Select 01 02 03 04 05 06 07 08 10 11 12 13 14 15 16"
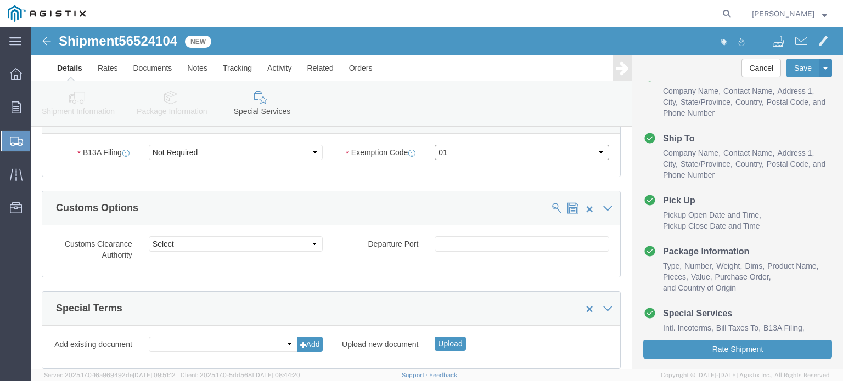
scroll to position [807, 0]
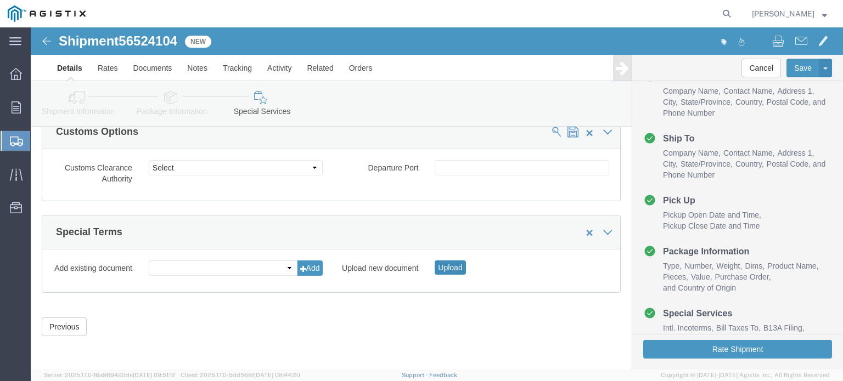
click button "Upload"
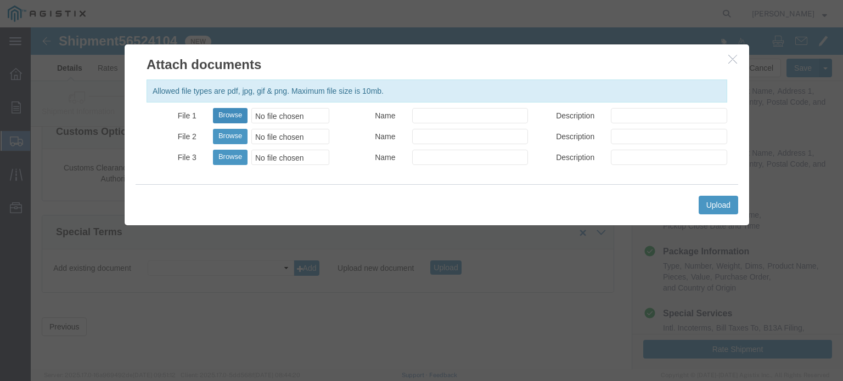
click button "Browse"
type input "C:\fakepath\USMCA_25550_20250818.pdf"
click input "Name"
type input "USMCA Declaration"
click input "Description"
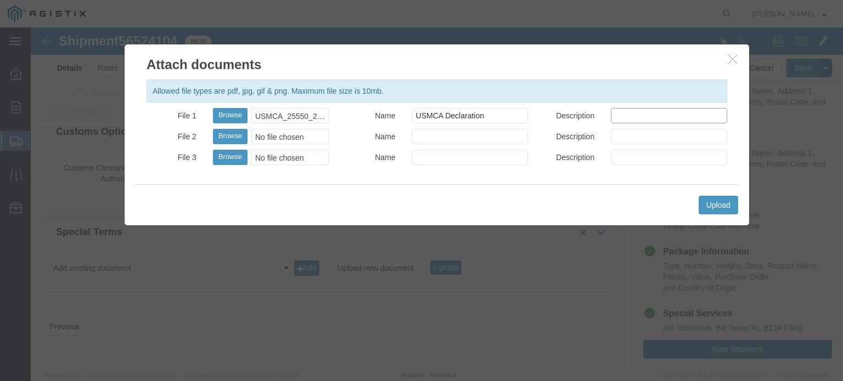
type input "USMCA"
click button "Upload"
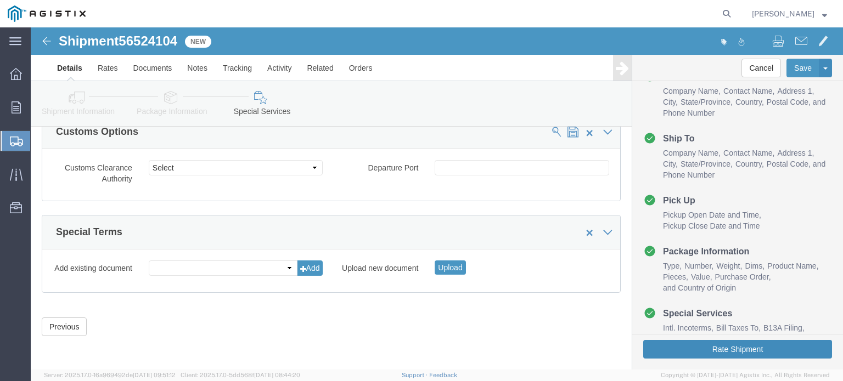
click button "Rate Shipment"
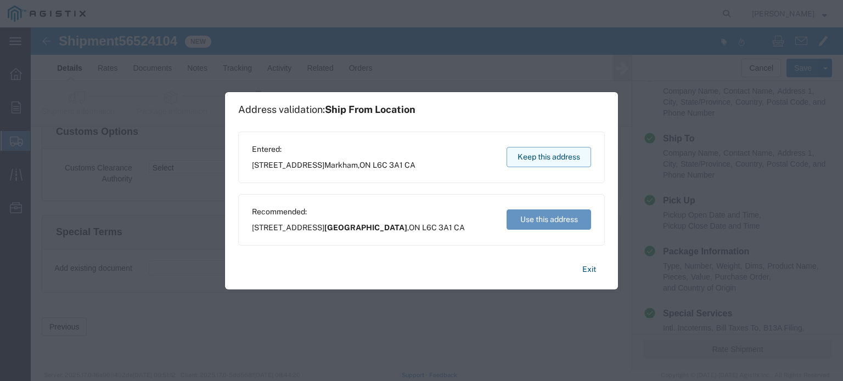
click at [547, 158] on button "Keep this address" at bounding box center [549, 157] width 85 height 20
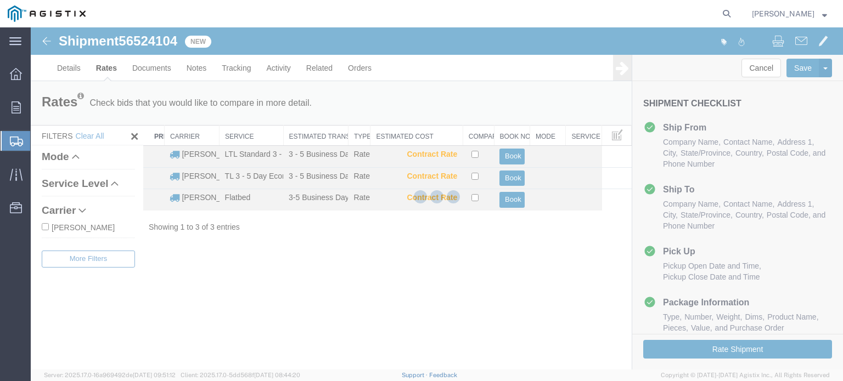
scroll to position [11, 0]
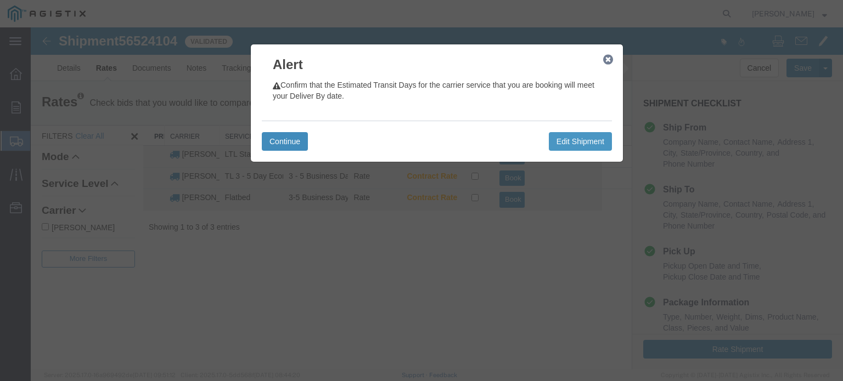
click at [286, 144] on button "Continue" at bounding box center [285, 141] width 46 height 19
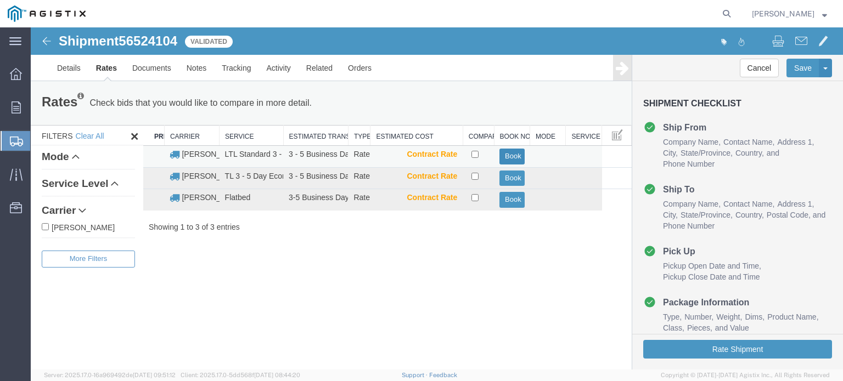
click at [509, 154] on button "Book" at bounding box center [511, 157] width 25 height 16
